Goal: Task Accomplishment & Management: Use online tool/utility

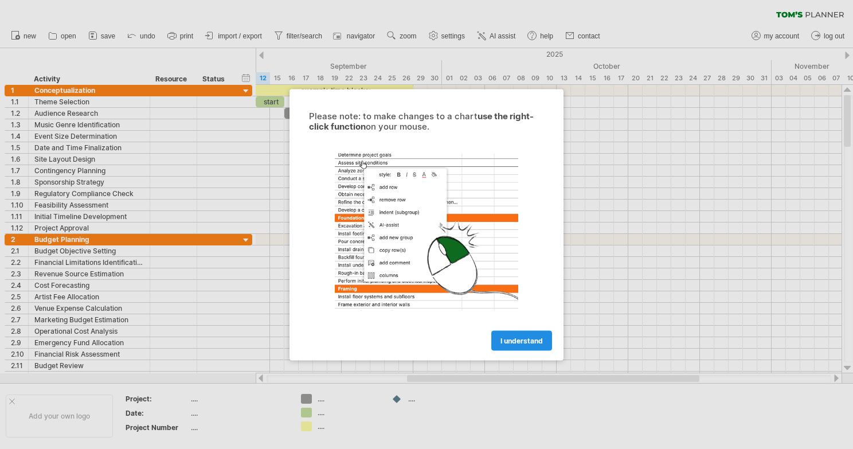
click at [525, 342] on span "I understand" at bounding box center [521, 340] width 42 height 9
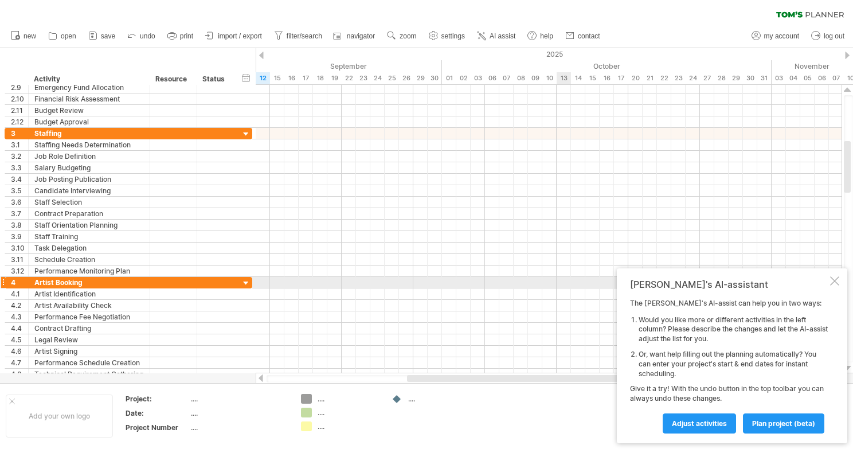
click at [831, 282] on div at bounding box center [834, 280] width 9 height 9
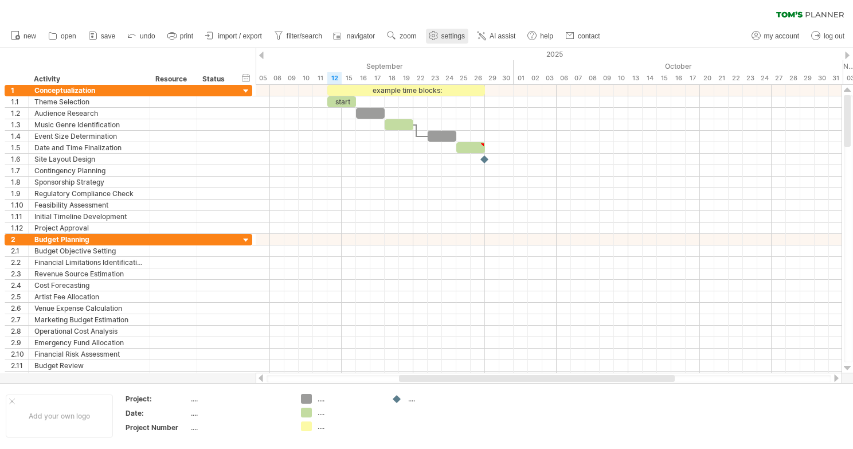
click at [450, 31] on link "settings" at bounding box center [447, 36] width 42 height 15
select select "*"
select select "**"
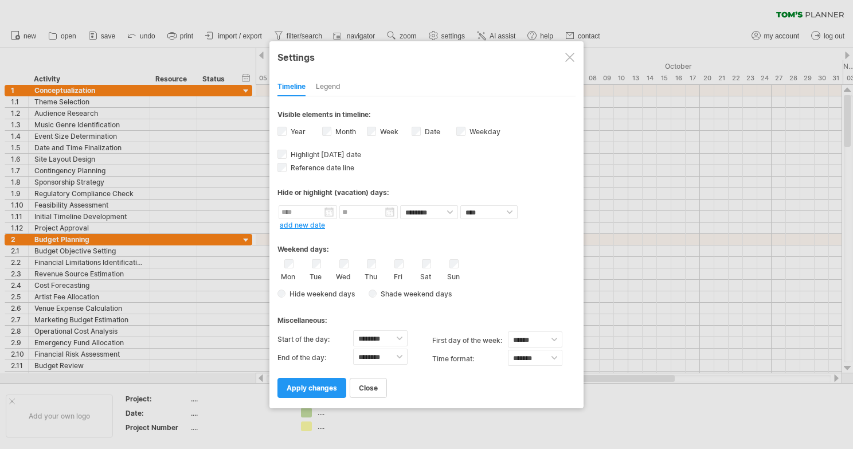
click at [366, 261] on div "Thu" at bounding box center [371, 270] width 14 height 22
click at [326, 386] on span "apply changes" at bounding box center [312, 387] width 50 height 9
click at [571, 61] on div at bounding box center [569, 57] width 9 height 9
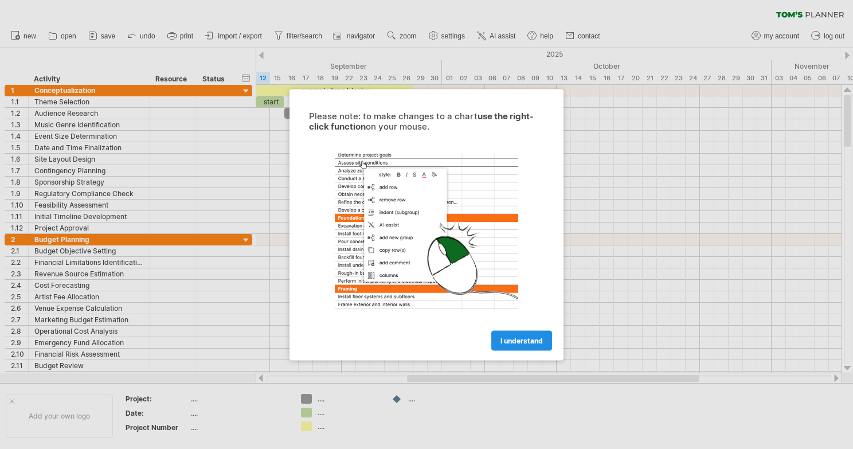
click at [515, 340] on span "I understand" at bounding box center [521, 340] width 42 height 9
